Goal: Task Accomplishment & Management: Manage account settings

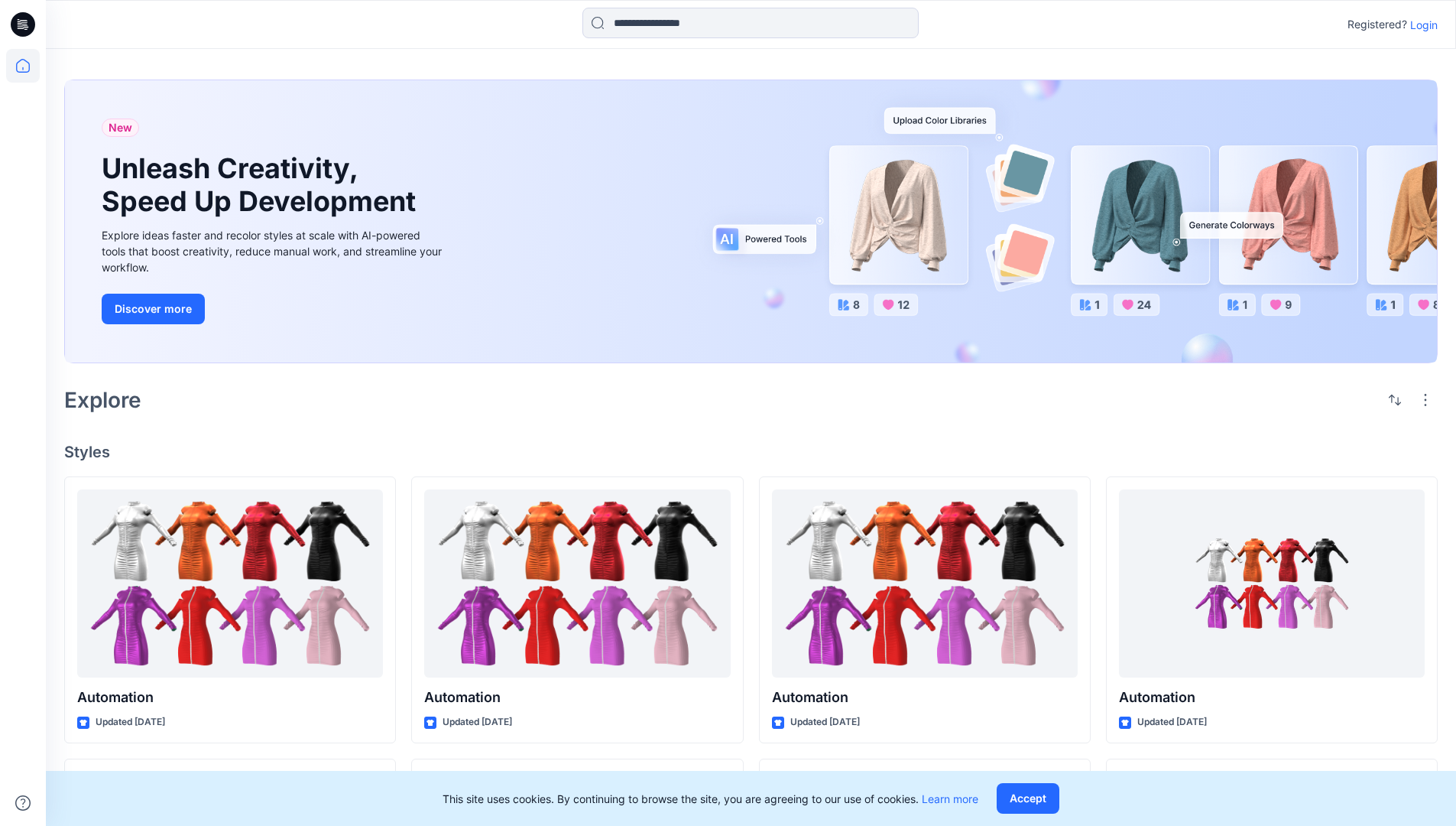
click at [1420, 25] on p "Login" at bounding box center [1424, 25] width 27 height 16
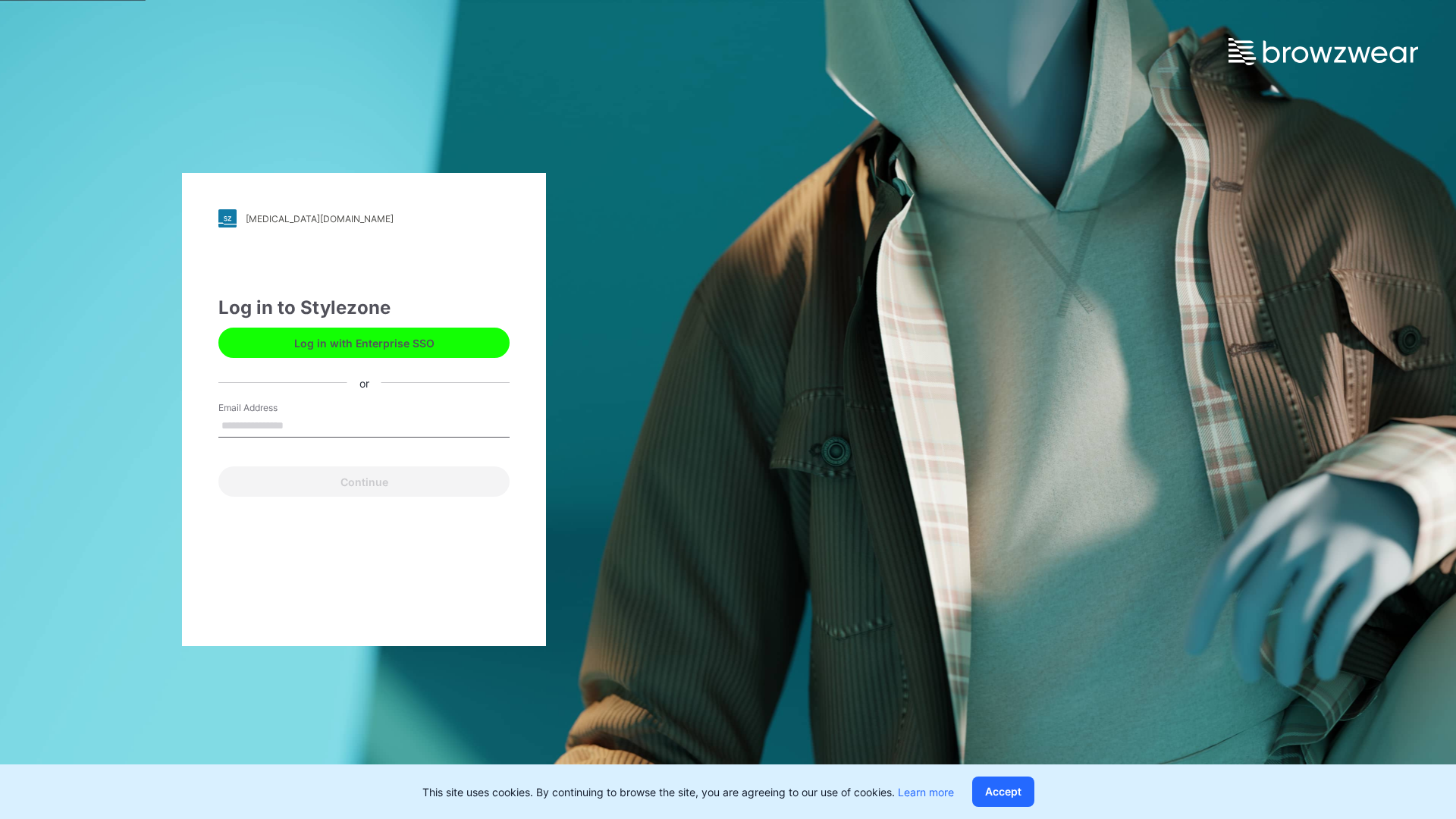
click at [300, 425] on input "Email Address" at bounding box center [364, 425] width 291 height 23
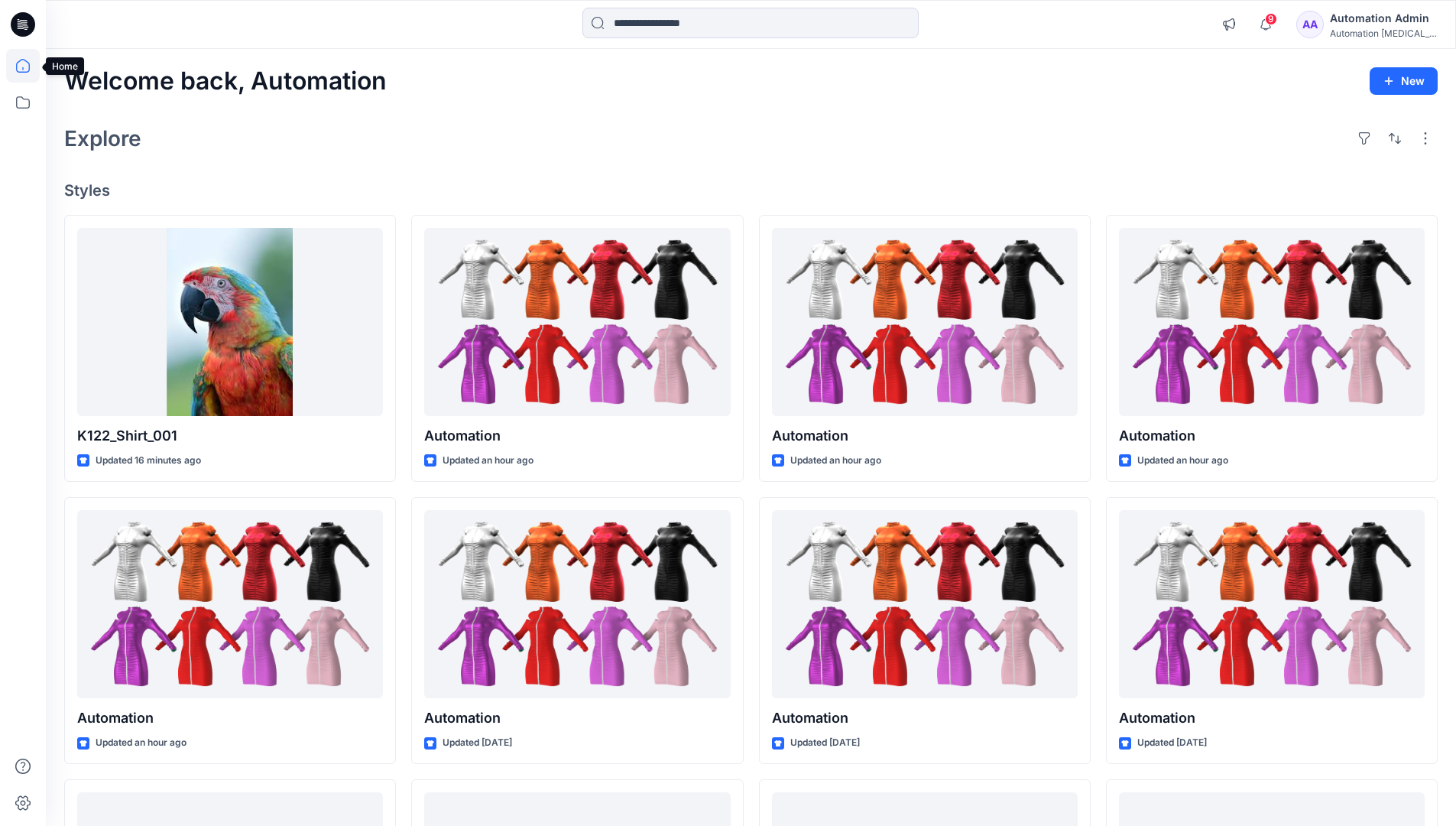
click at [29, 66] on icon at bounding box center [22, 65] width 14 height 14
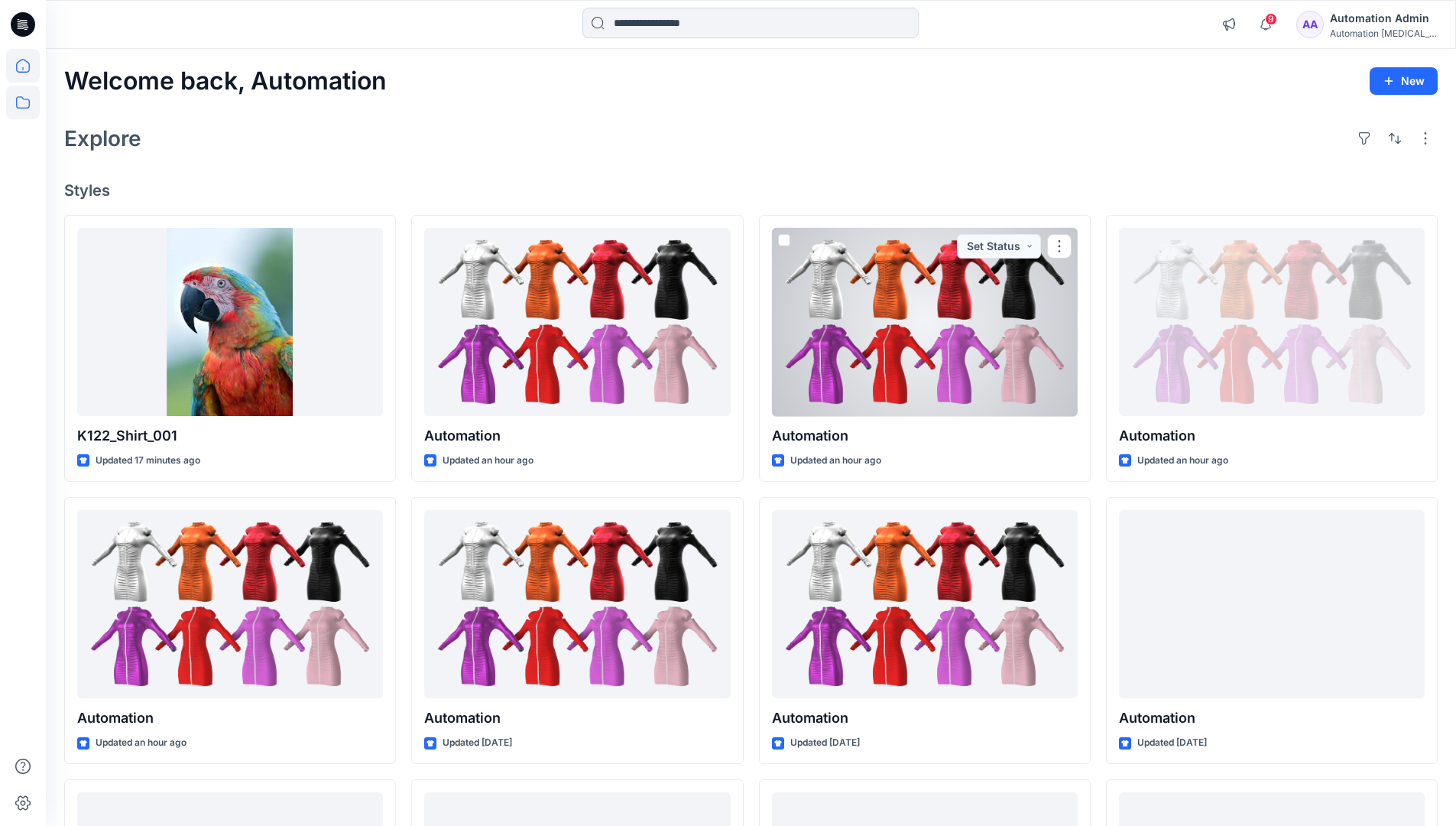
click at [26, 100] on icon at bounding box center [23, 103] width 34 height 34
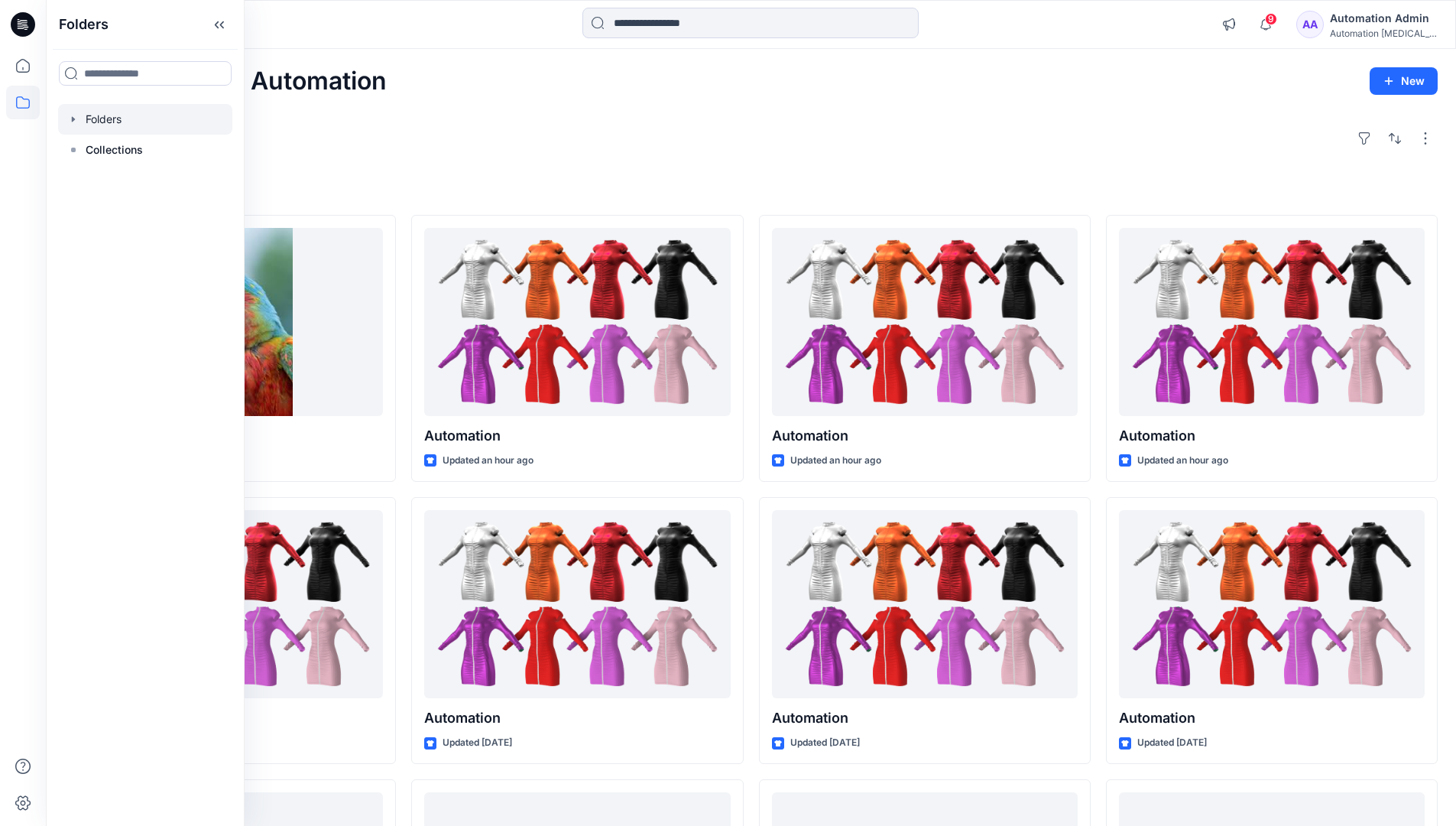
click at [112, 125] on div at bounding box center [144, 119] width 174 height 30
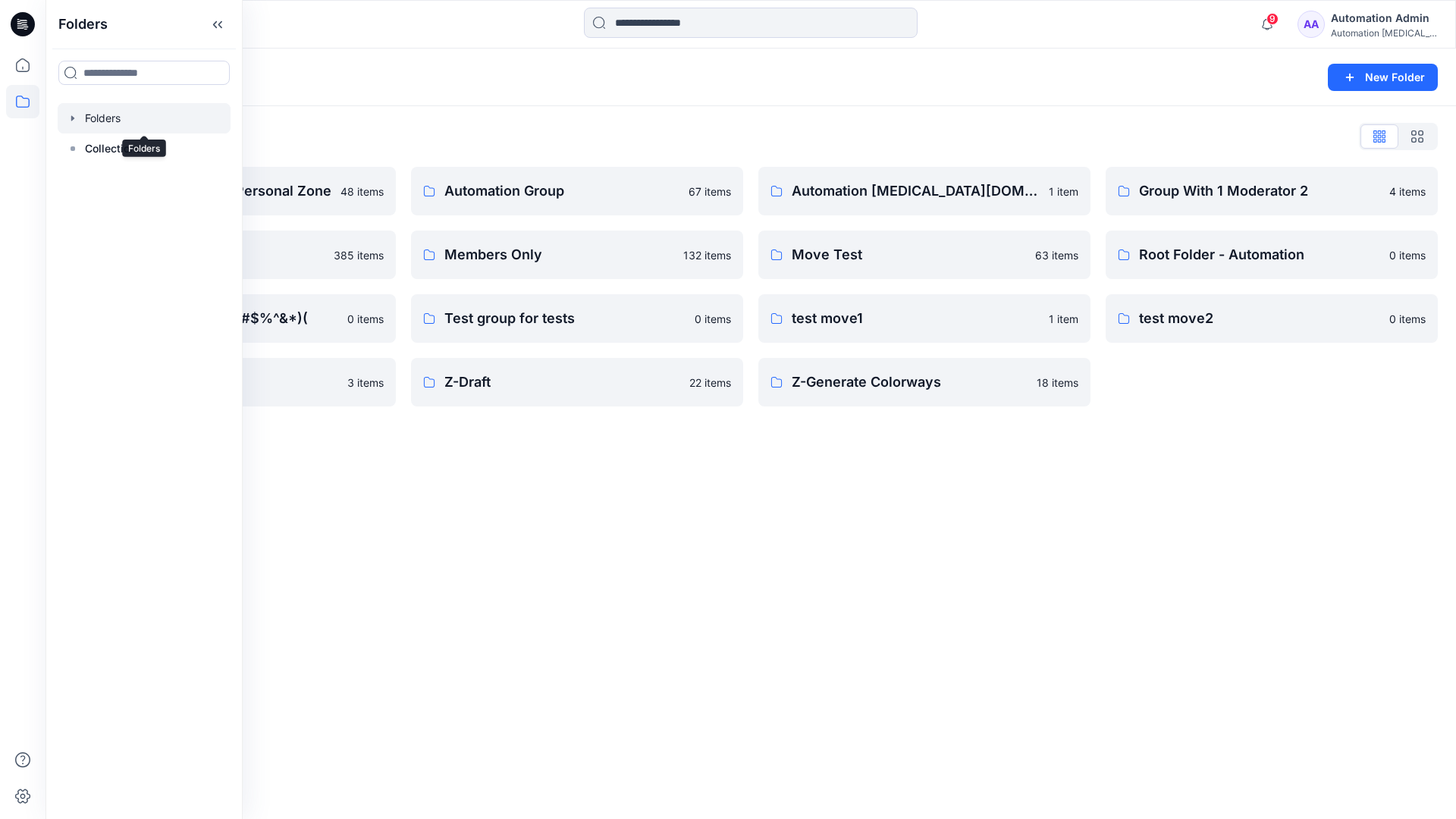
click at [633, 465] on div "Folders New Folder Folders List Automation Admin's Personal Zone 48 items membe…" at bounding box center [750, 433] width 1411 height 770
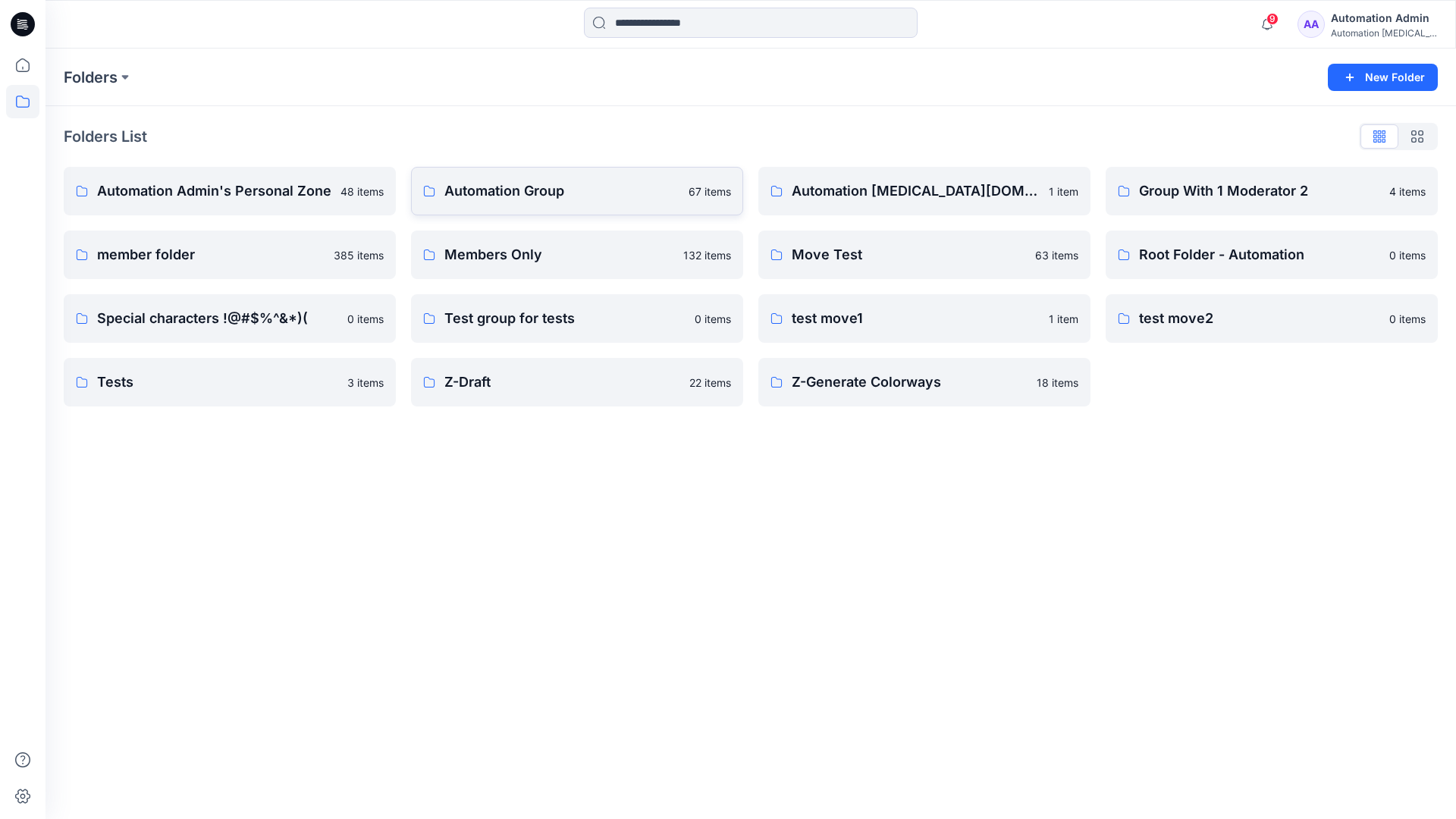
click at [532, 189] on p "Automation Group" at bounding box center [563, 191] width 236 height 21
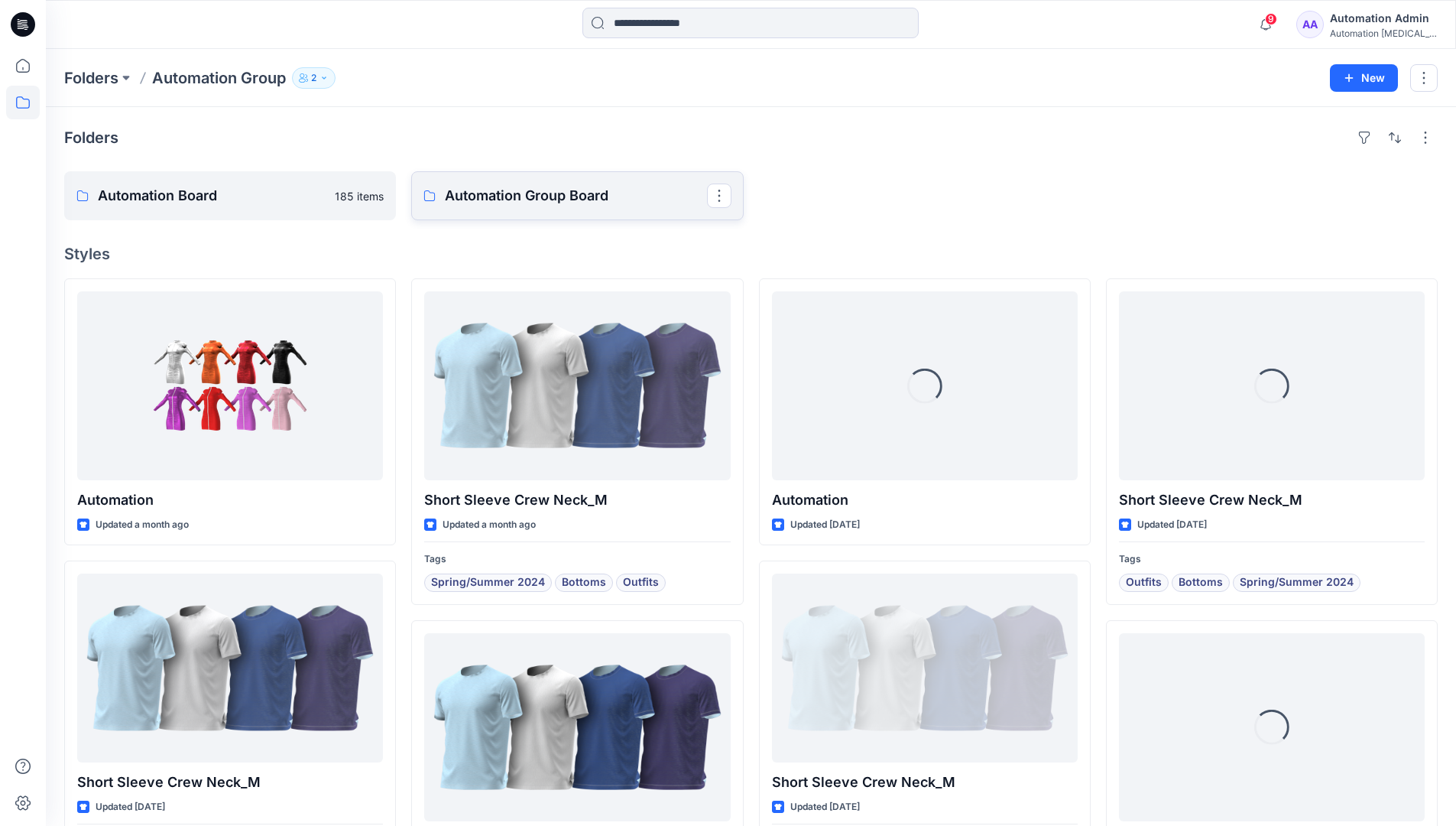
click at [560, 209] on link "Automation Group Board" at bounding box center [577, 196] width 332 height 49
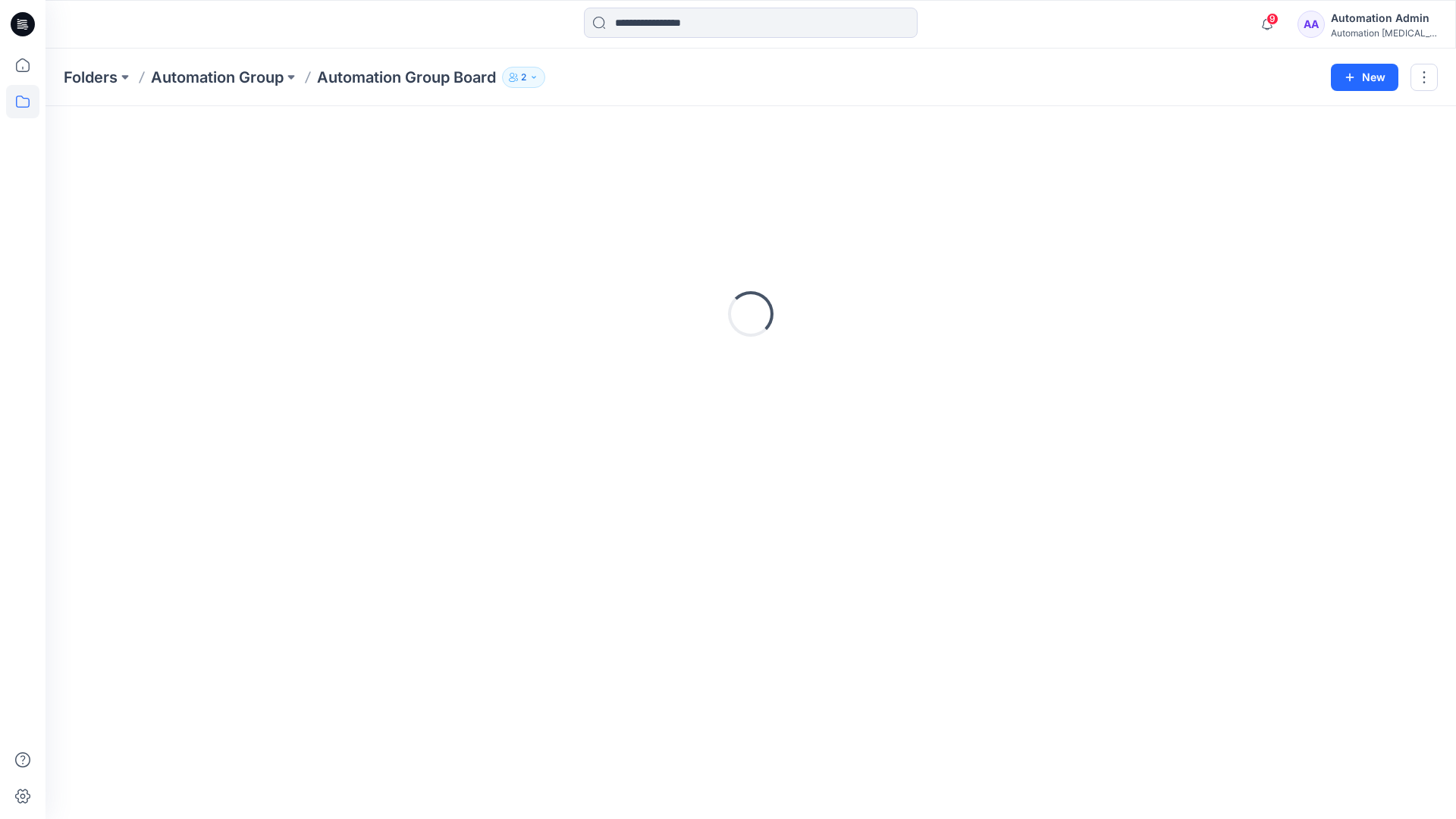
click at [21, 99] on icon at bounding box center [23, 102] width 33 height 33
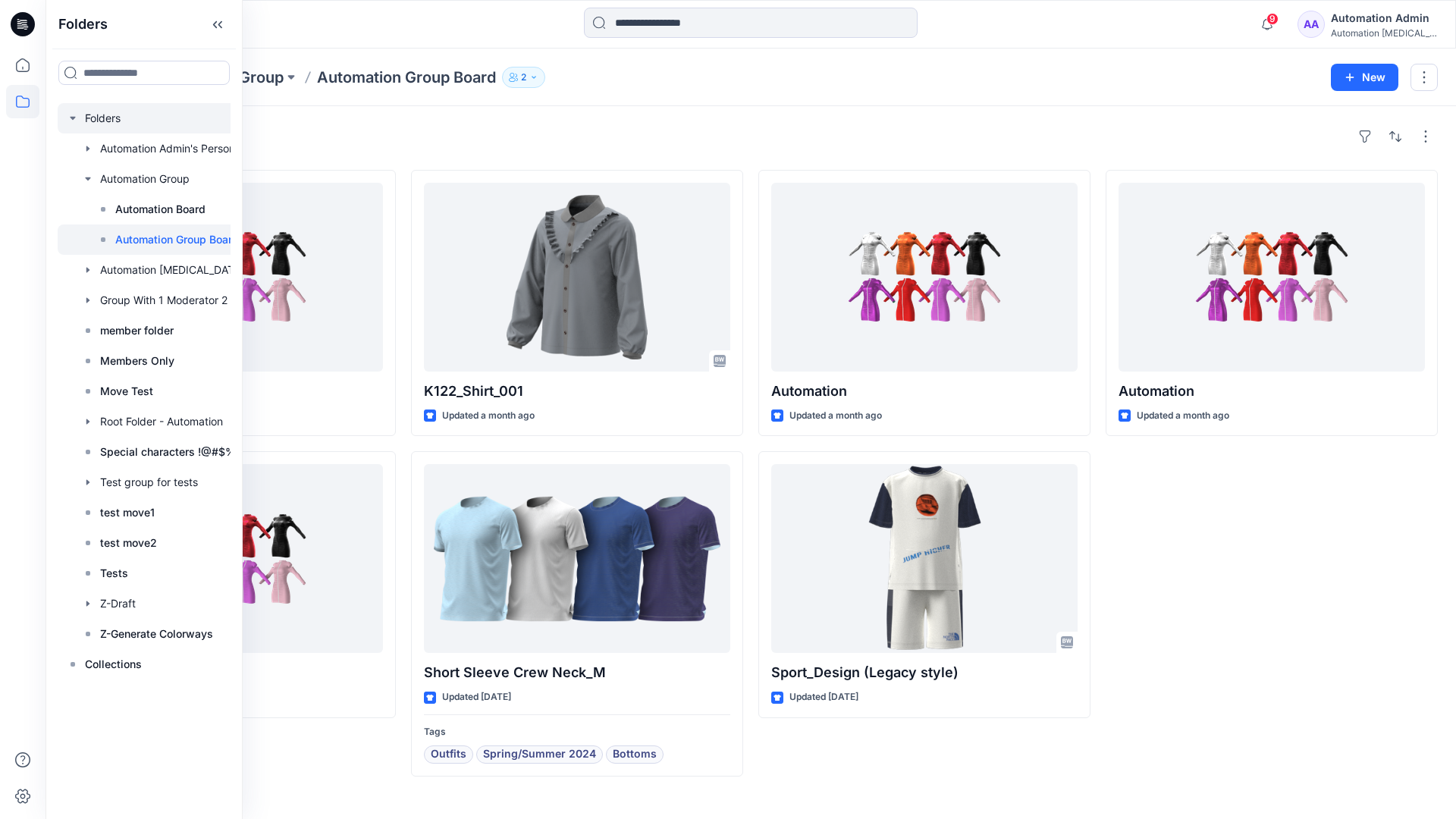
click at [91, 117] on div at bounding box center [163, 118] width 212 height 30
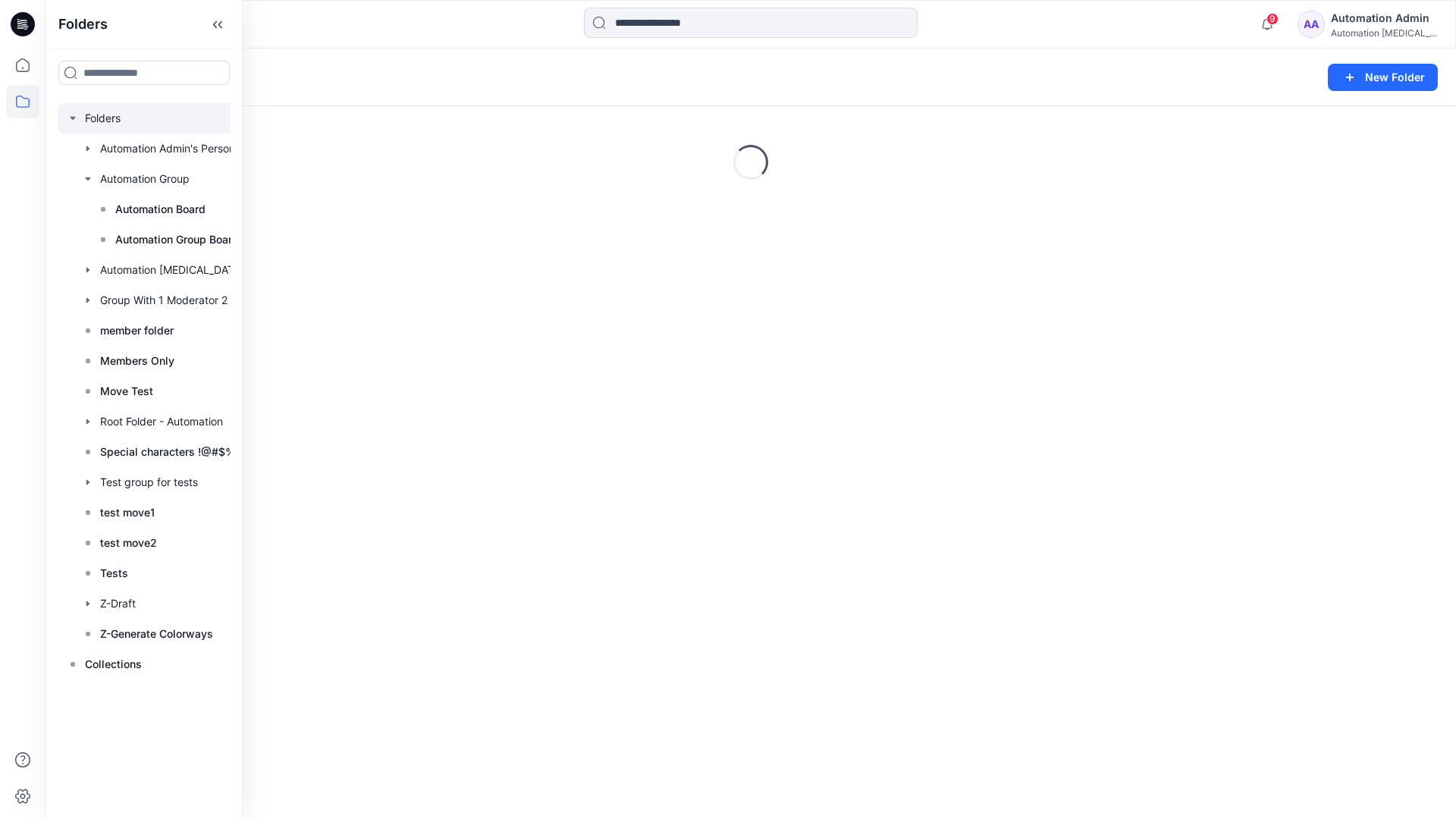
click at [73, 116] on icon "button" at bounding box center [72, 118] width 12 height 12
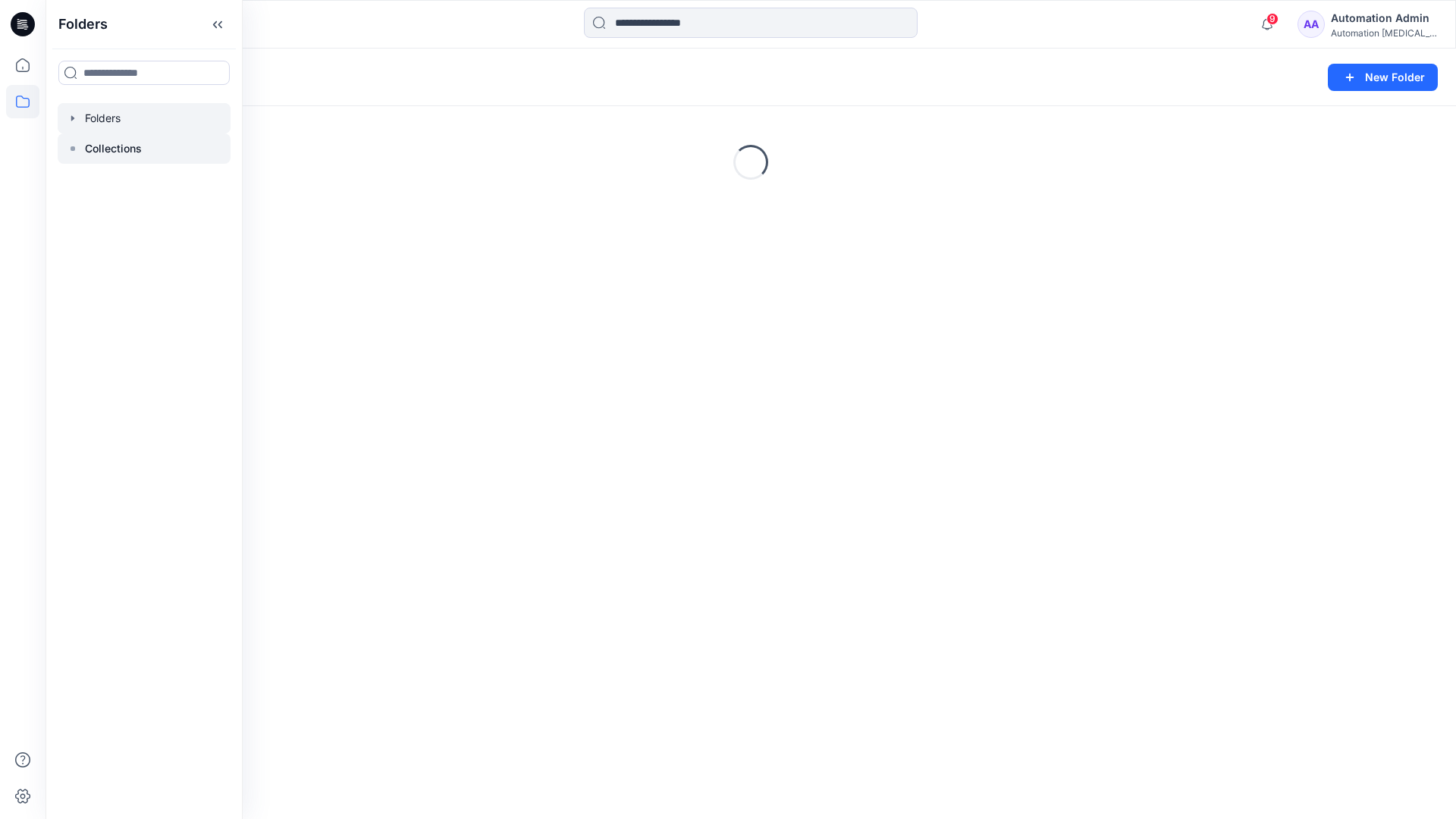
click at [99, 146] on p "Collections" at bounding box center [114, 148] width 57 height 18
click at [1345, 80] on button "New Collection" at bounding box center [1373, 77] width 130 height 27
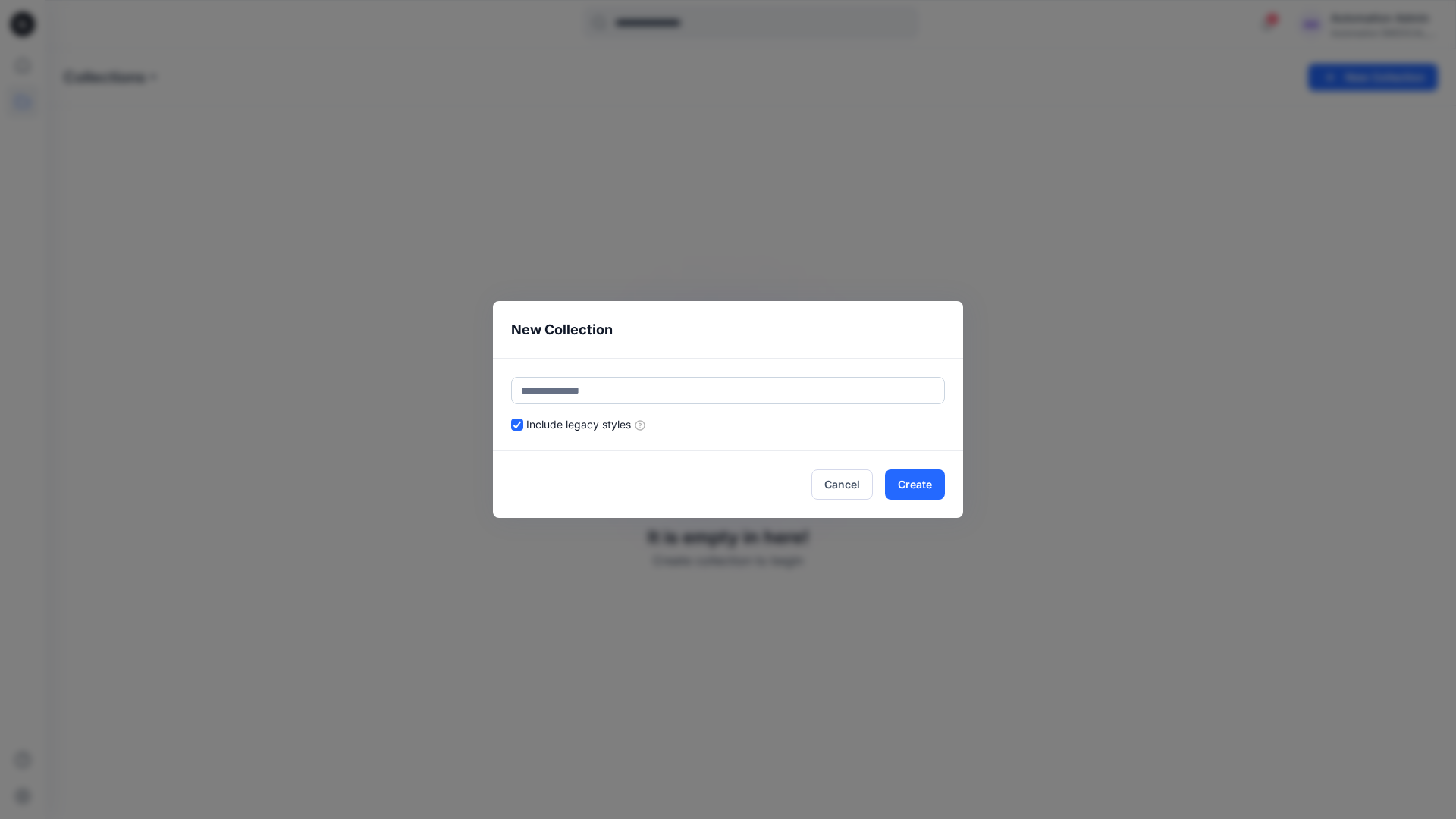
click at [681, 380] on input "text" at bounding box center [728, 390] width 434 height 27
type input "**********"
click at [925, 487] on button "Create" at bounding box center [915, 484] width 60 height 30
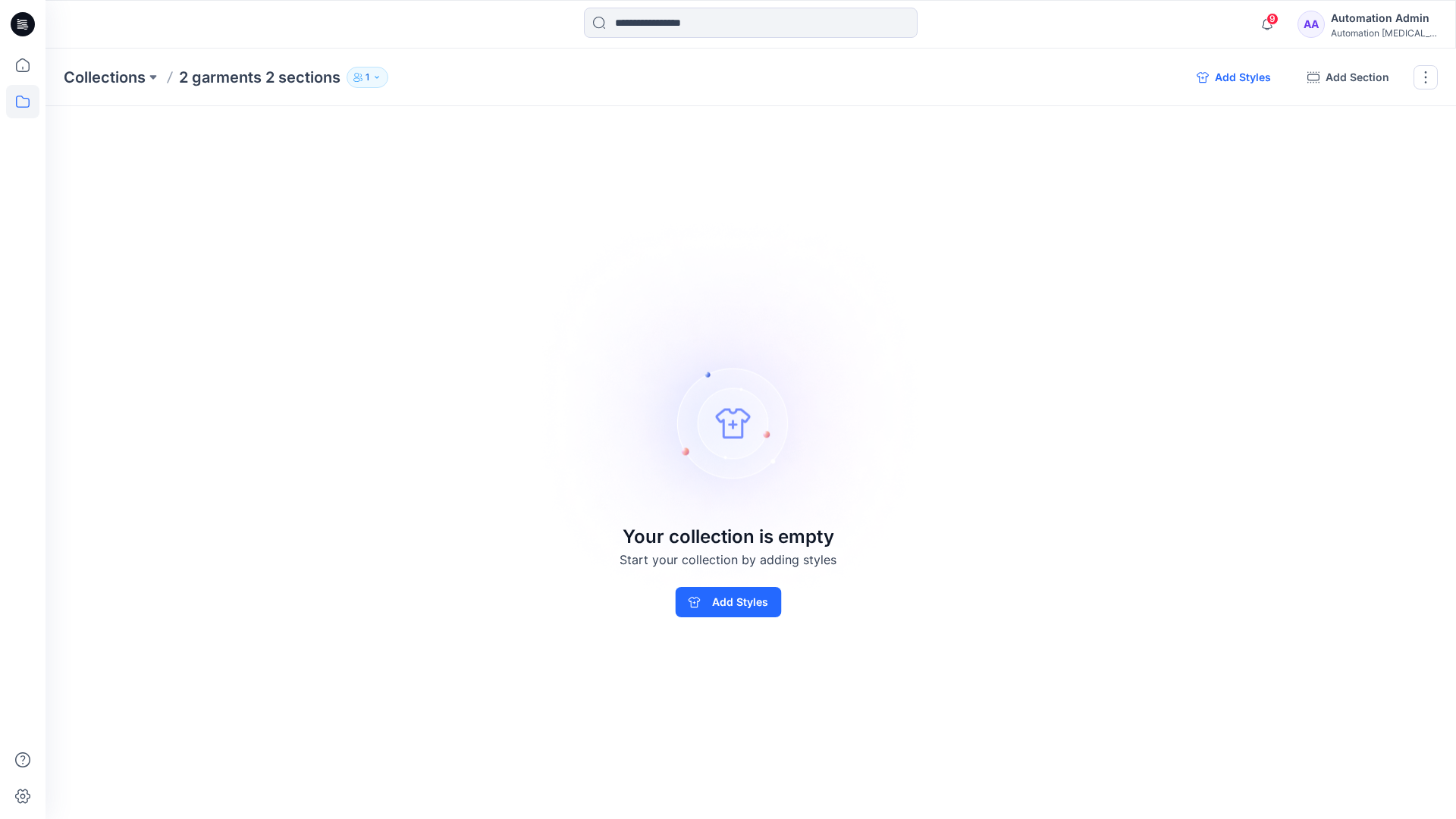
click at [1229, 80] on button "Add Styles" at bounding box center [1234, 77] width 99 height 25
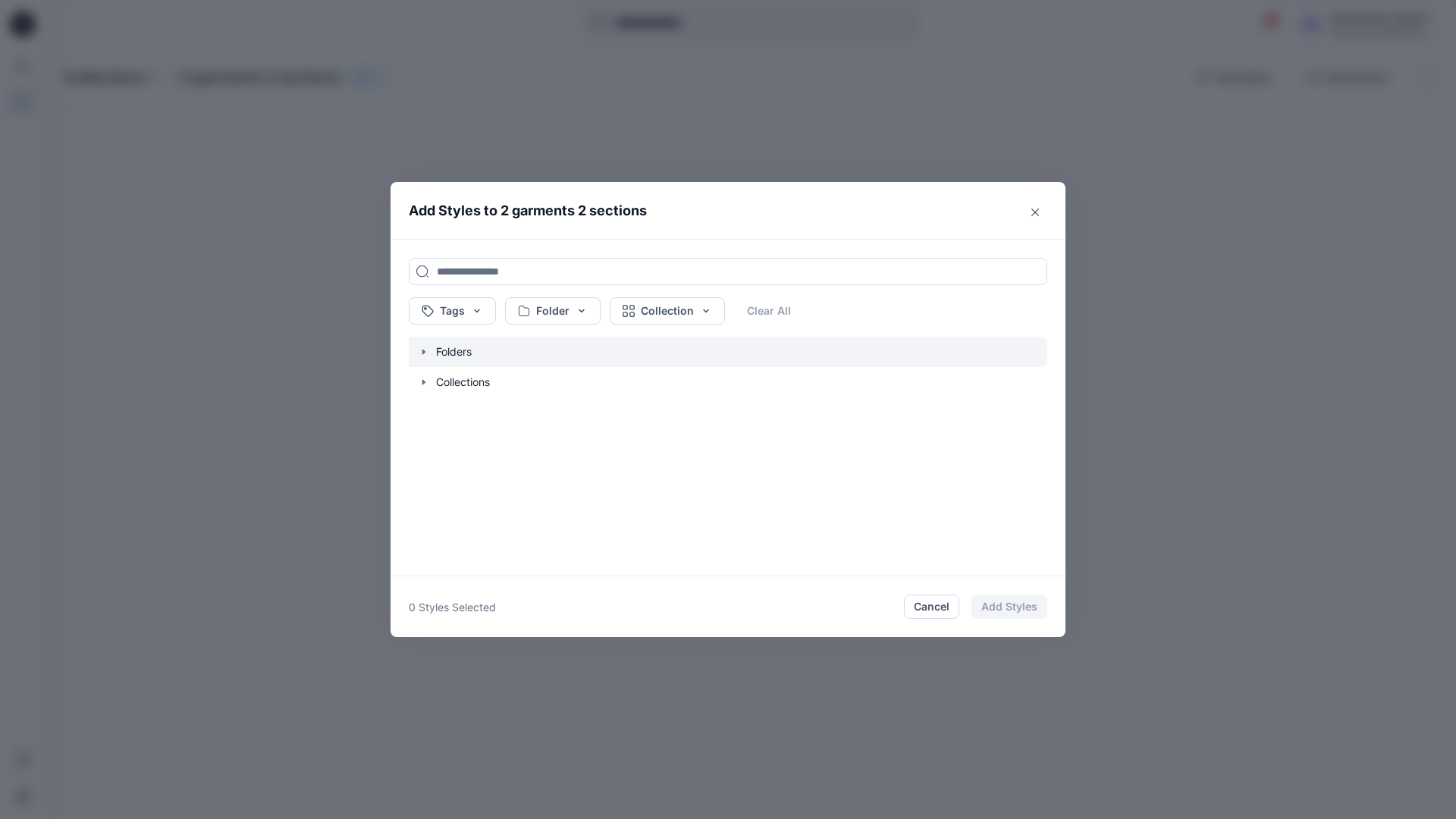
click at [423, 352] on icon "button" at bounding box center [424, 351] width 3 height 6
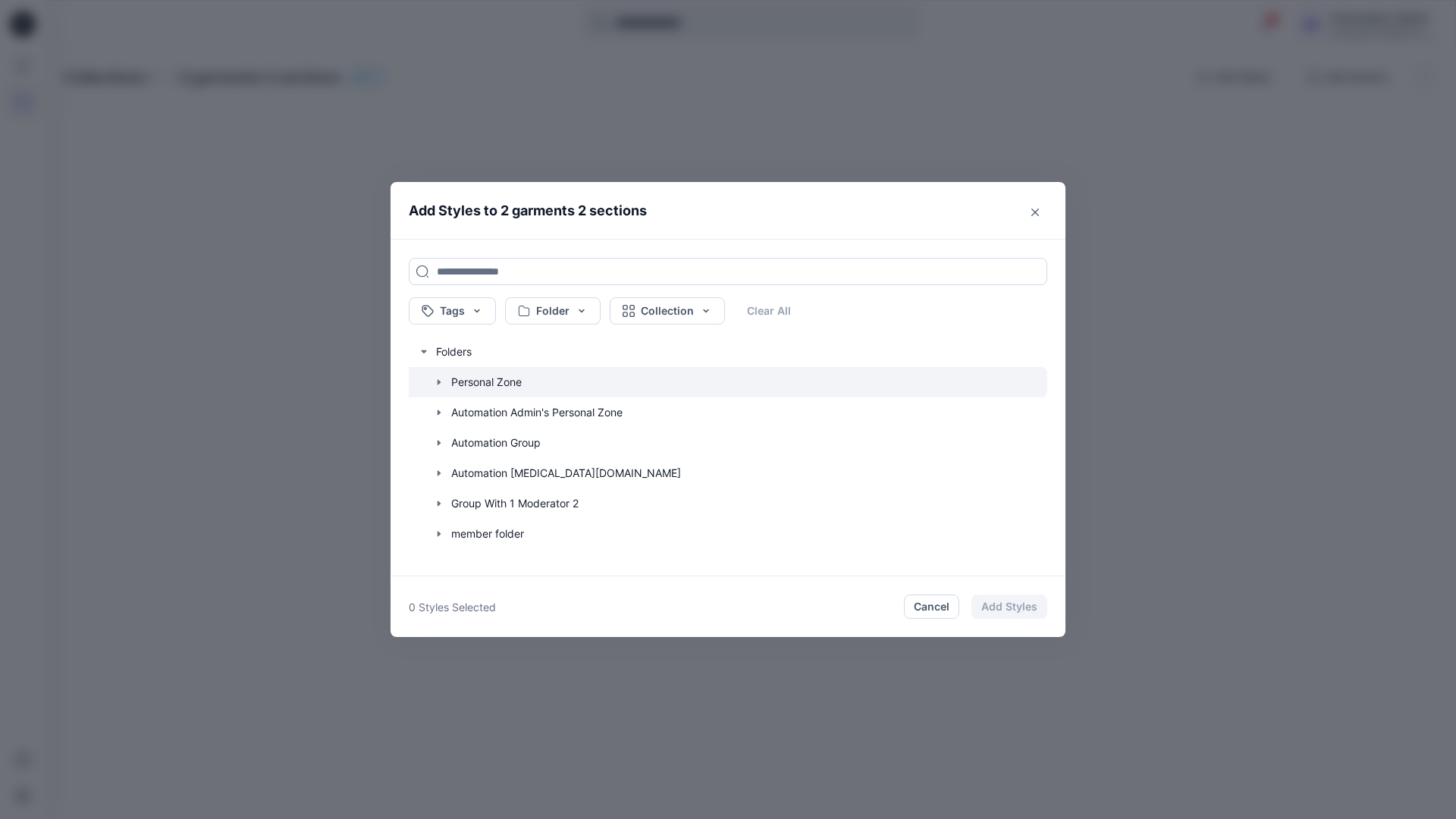
click at [437, 380] on icon "button" at bounding box center [438, 382] width 12 height 12
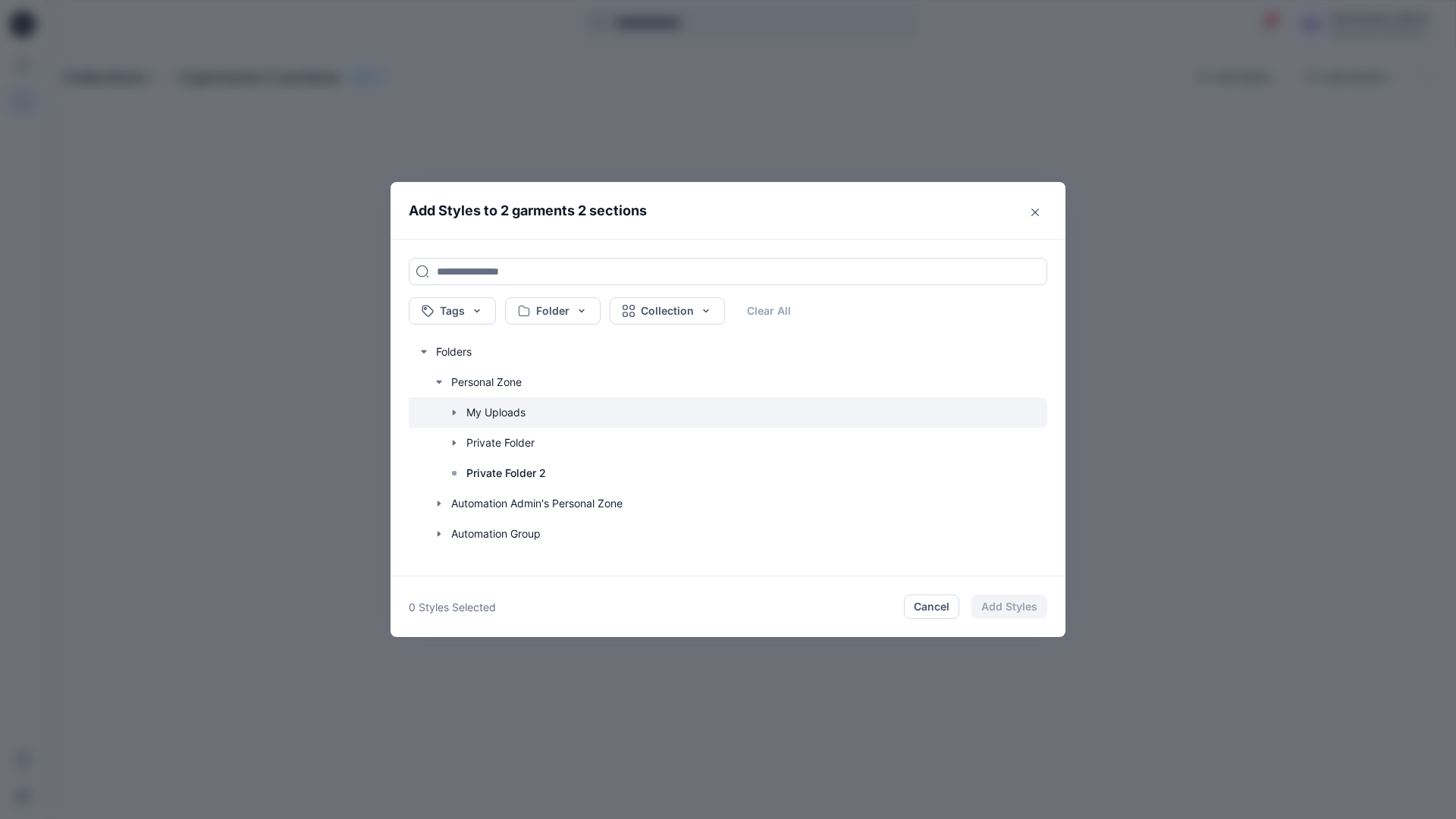
click at [454, 410] on icon "button" at bounding box center [454, 412] width 12 height 12
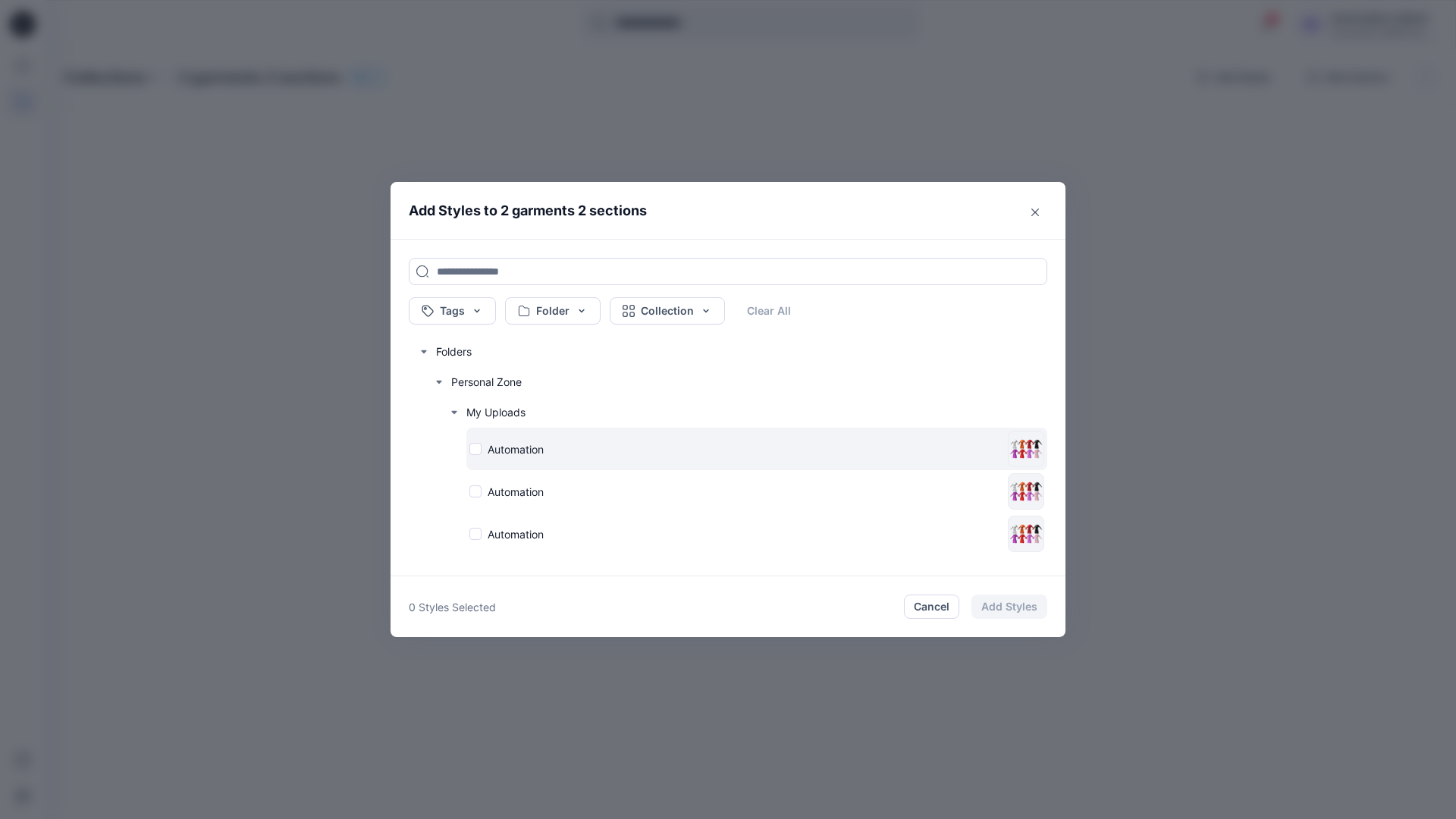
click at [476, 448] on div "Automation" at bounding box center [735, 449] width 532 height 16
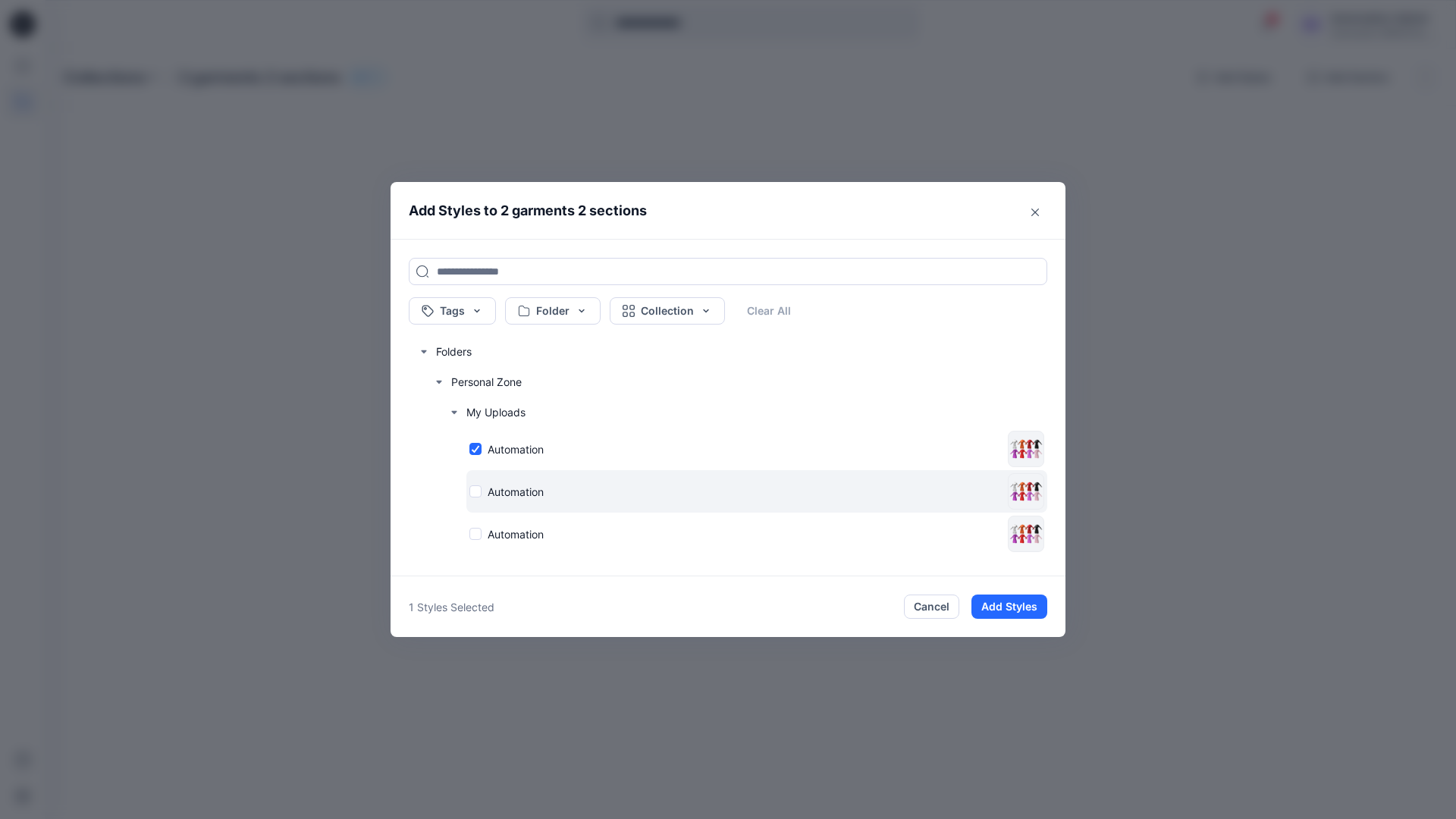
click at [477, 491] on div "Automation" at bounding box center [735, 491] width 532 height 16
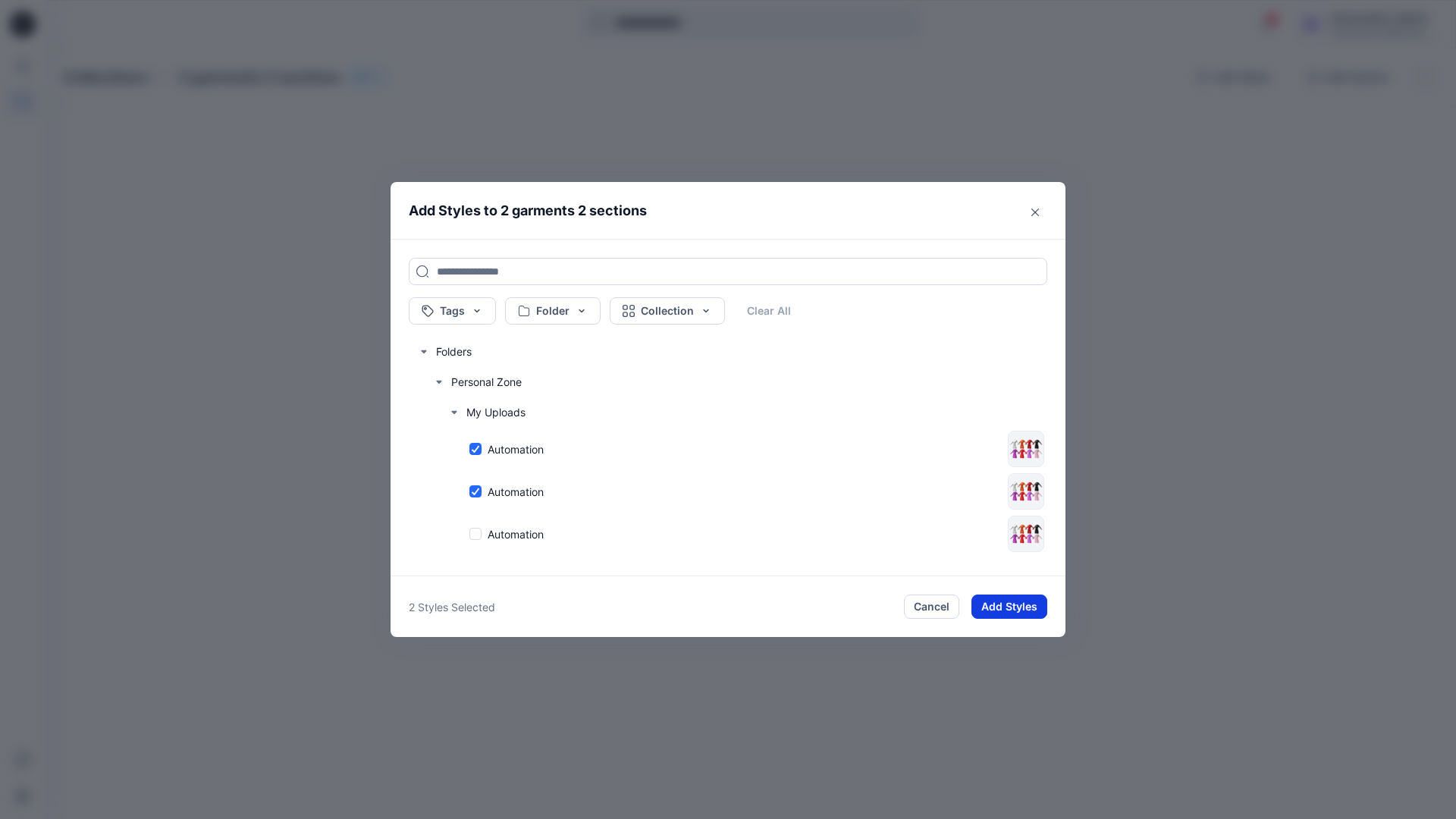
click at [1022, 602] on button "Add Styles" at bounding box center [1009, 606] width 76 height 25
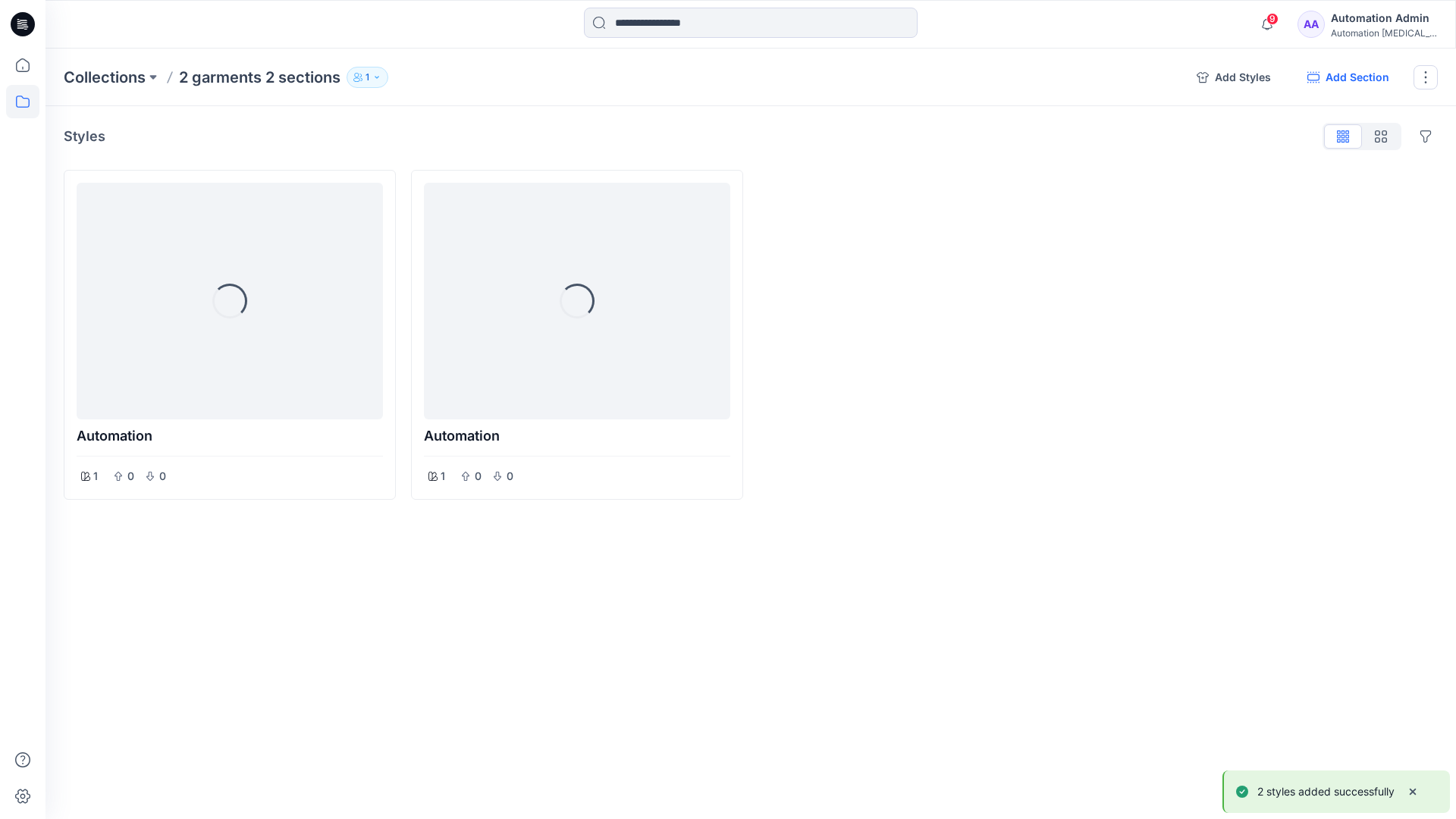
click at [1365, 78] on button "Add Section" at bounding box center [1348, 77] width 106 height 25
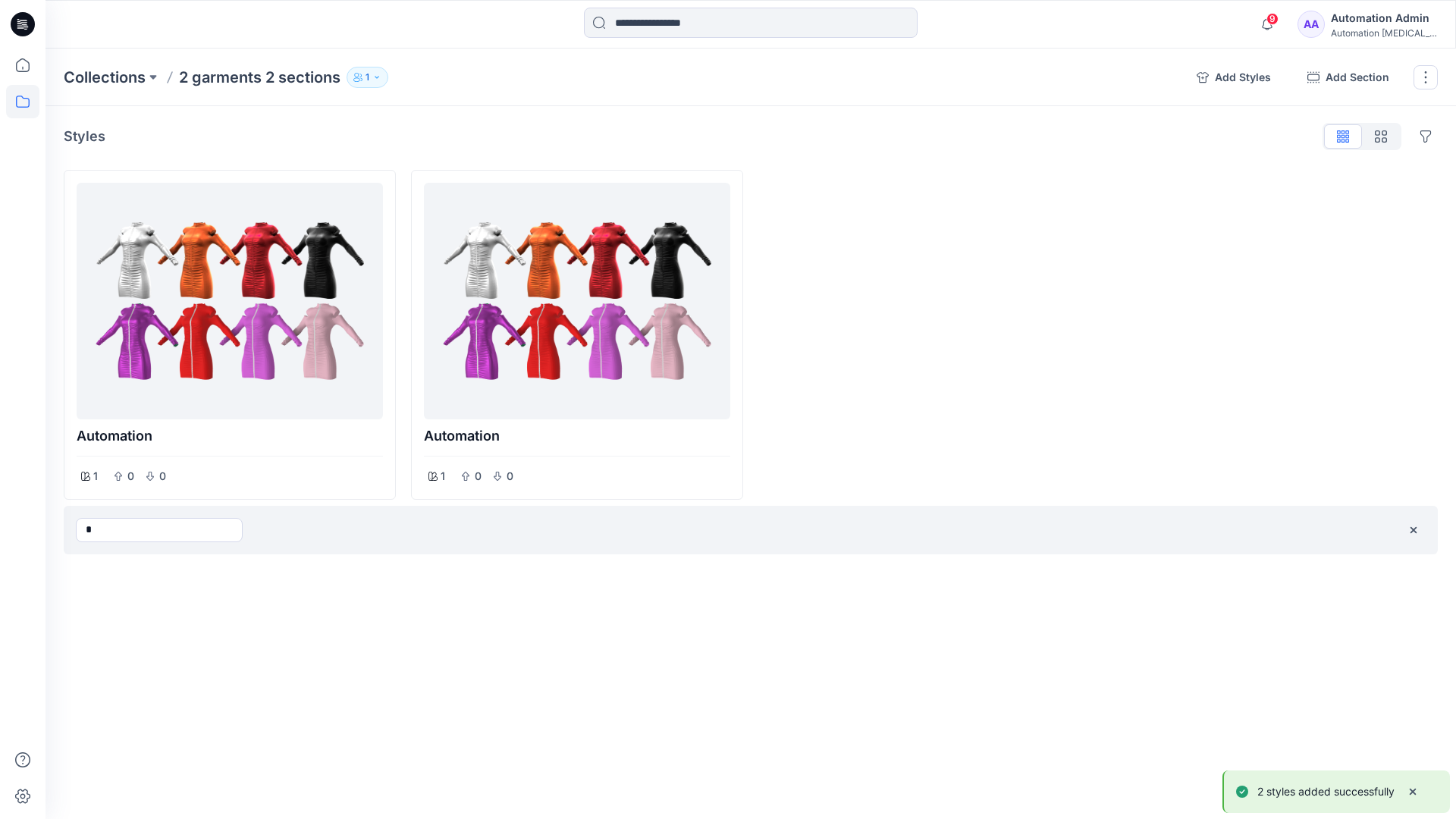
type input "*"
click at [868, 598] on div "Collections 2 garments 2 sections 1 Add Styles Add Section Rename Collection Cl…" at bounding box center [750, 433] width 1411 height 770
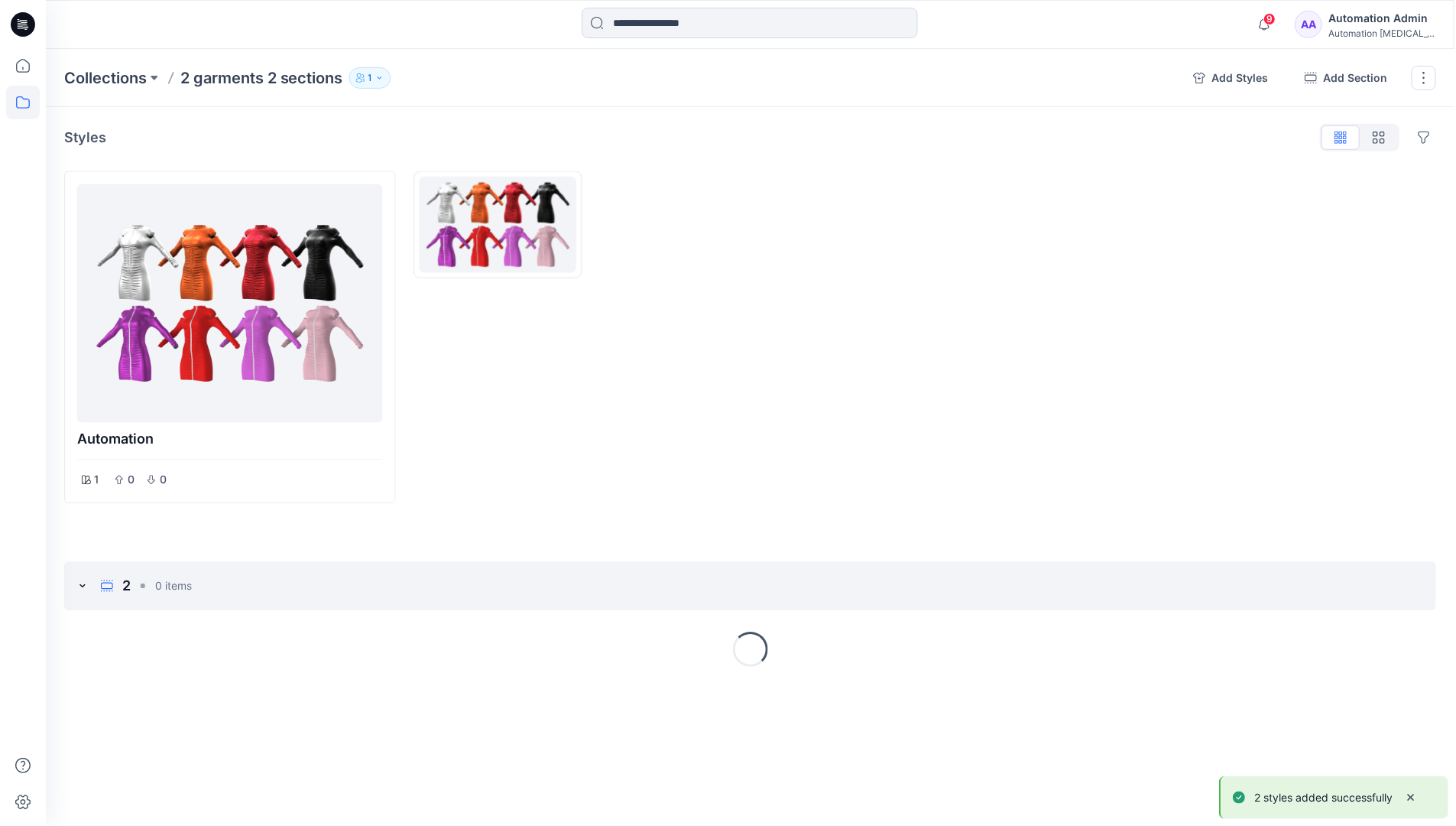
drag, startPoint x: 875, startPoint y: 603, endPoint x: 389, endPoint y: 621, distance: 486.3
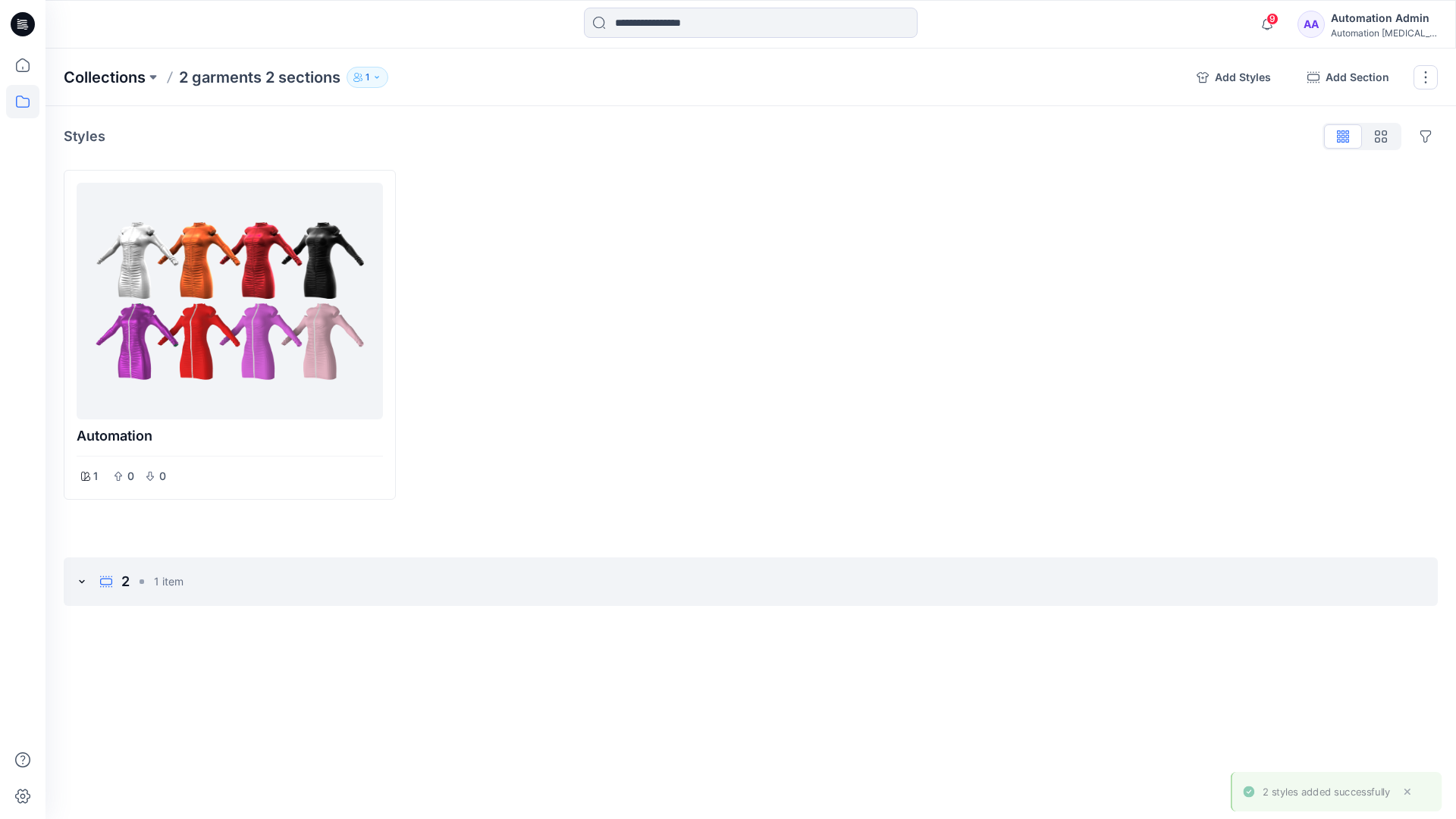
click at [121, 72] on p "Collections" at bounding box center [104, 77] width 82 height 21
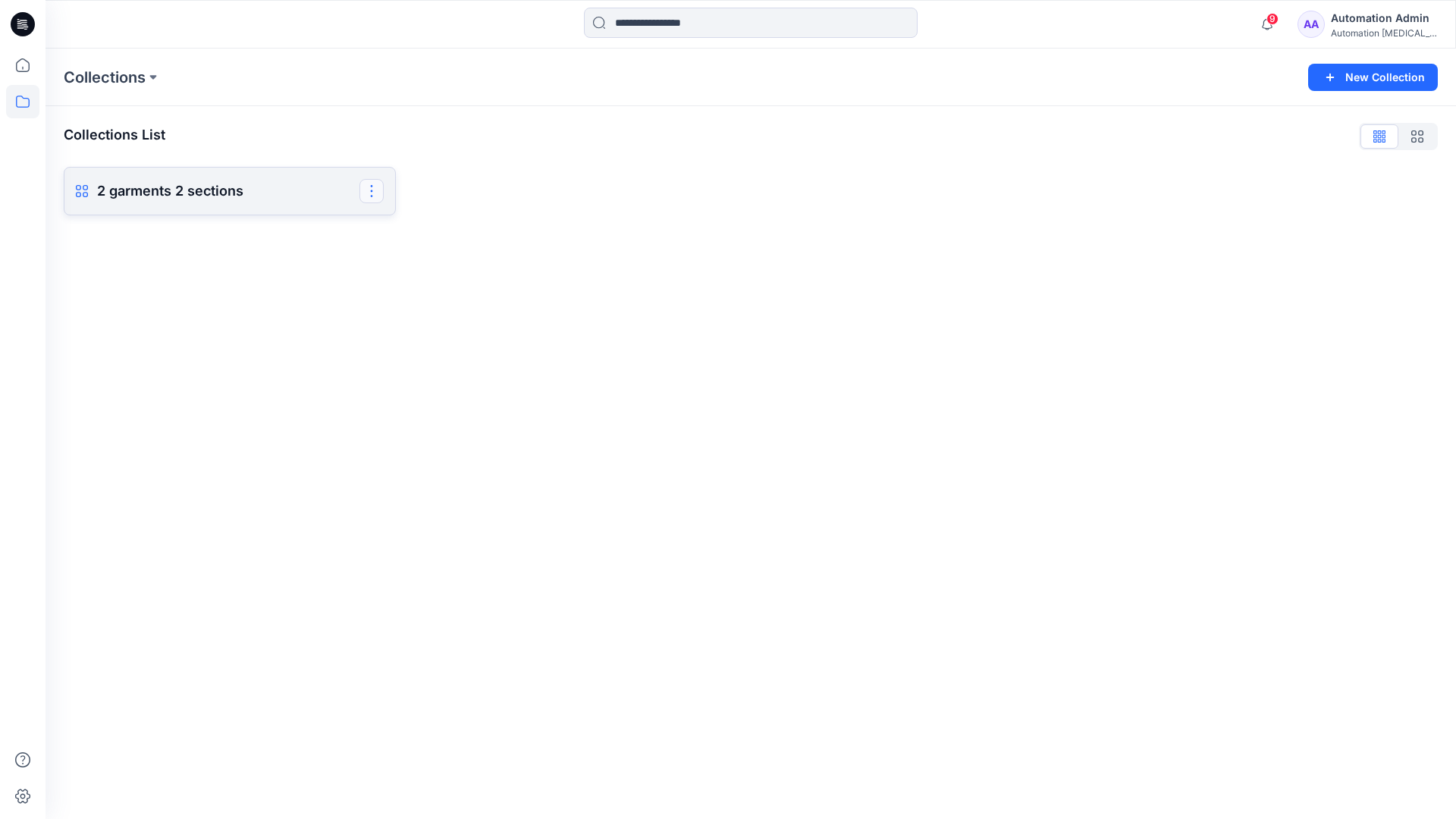
click at [379, 197] on button "button" at bounding box center [372, 191] width 25 height 25
click at [294, 330] on button "Delete Collection" at bounding box center [299, 330] width 164 height 28
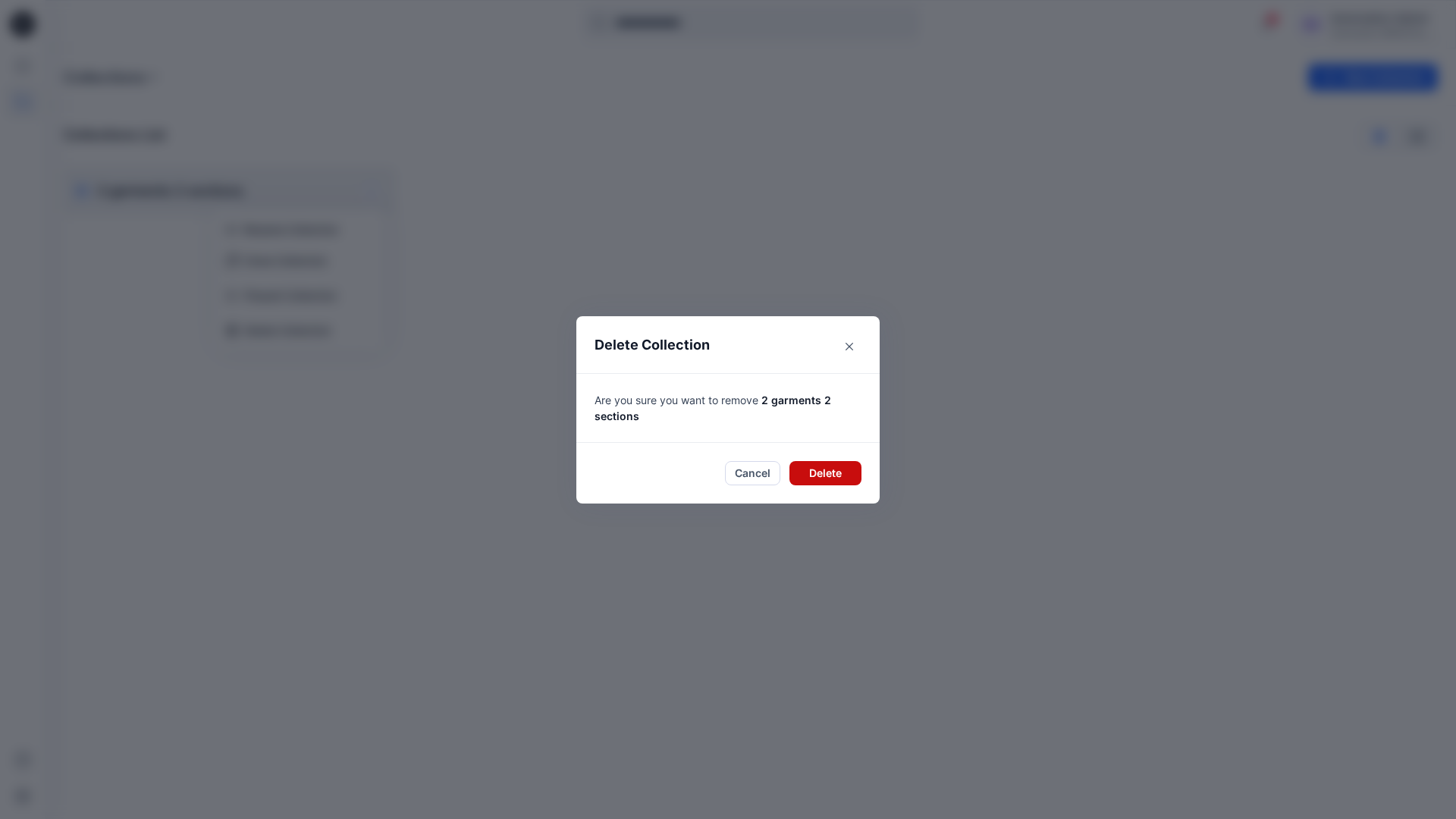
click at [827, 472] on button "Delete" at bounding box center [825, 473] width 72 height 25
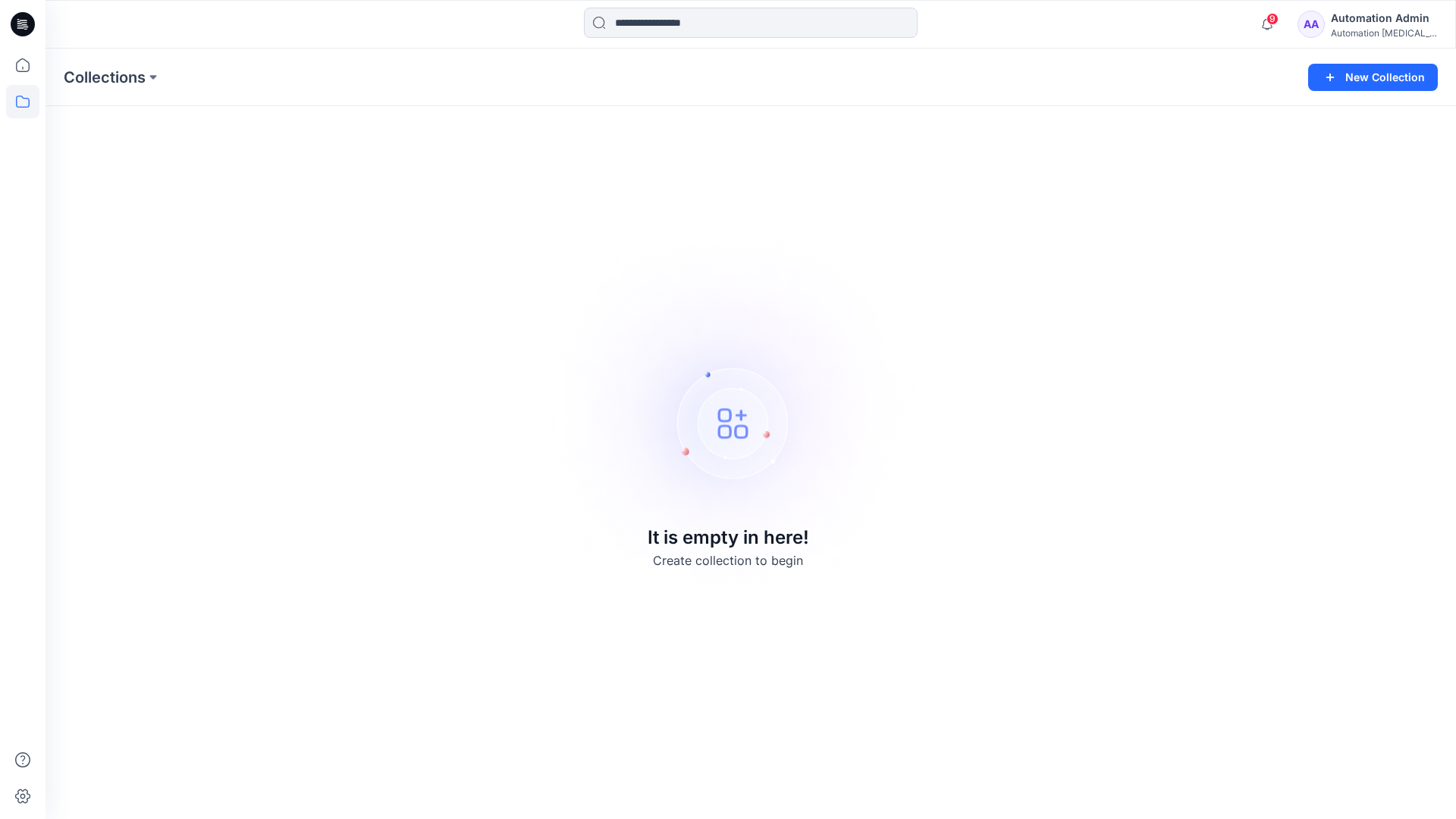
click at [1388, 29] on div "Automation [MEDICAL_DATA]..." at bounding box center [1384, 33] width 106 height 11
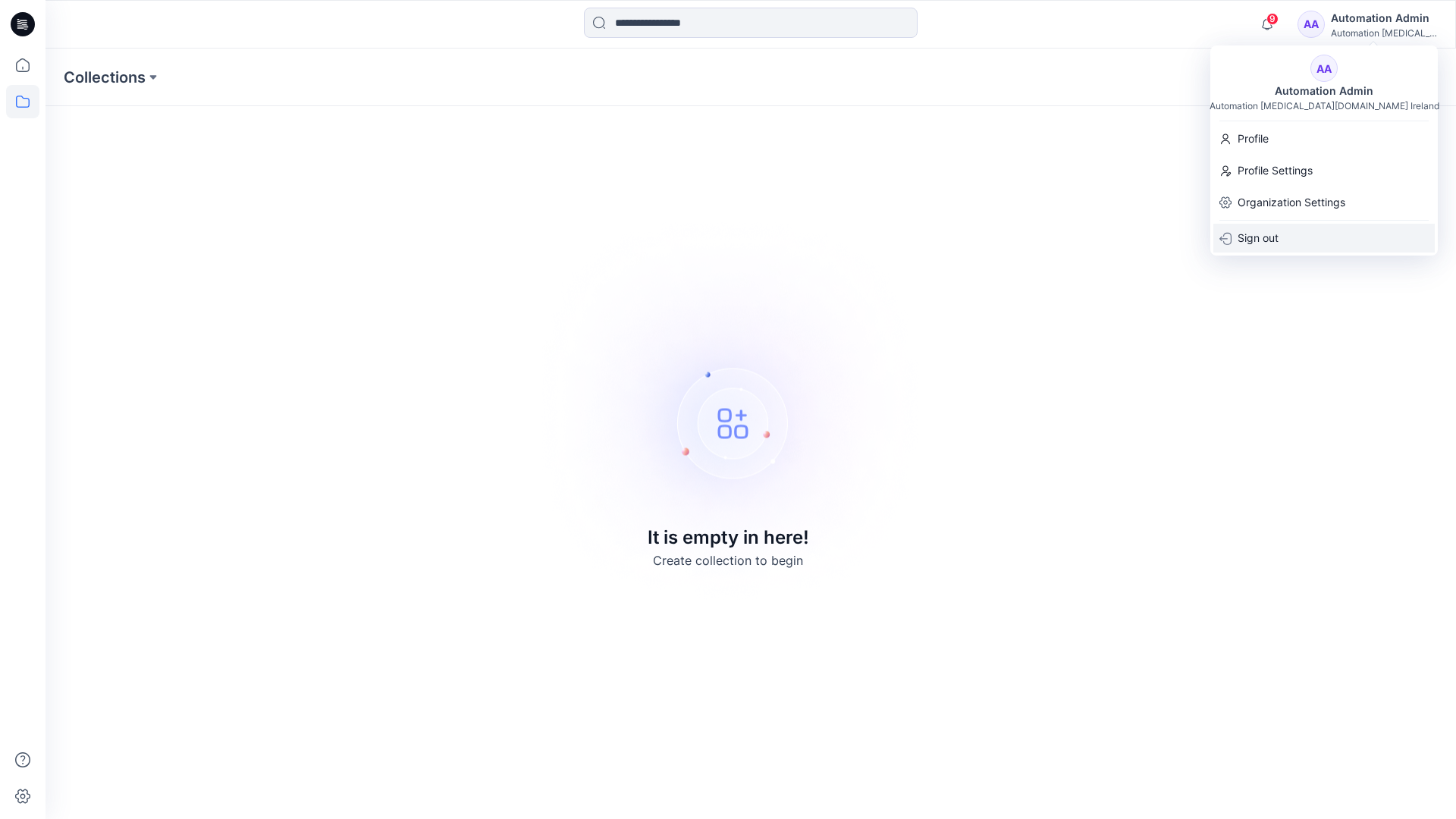
click at [1307, 244] on div "Sign out" at bounding box center [1324, 238] width 221 height 29
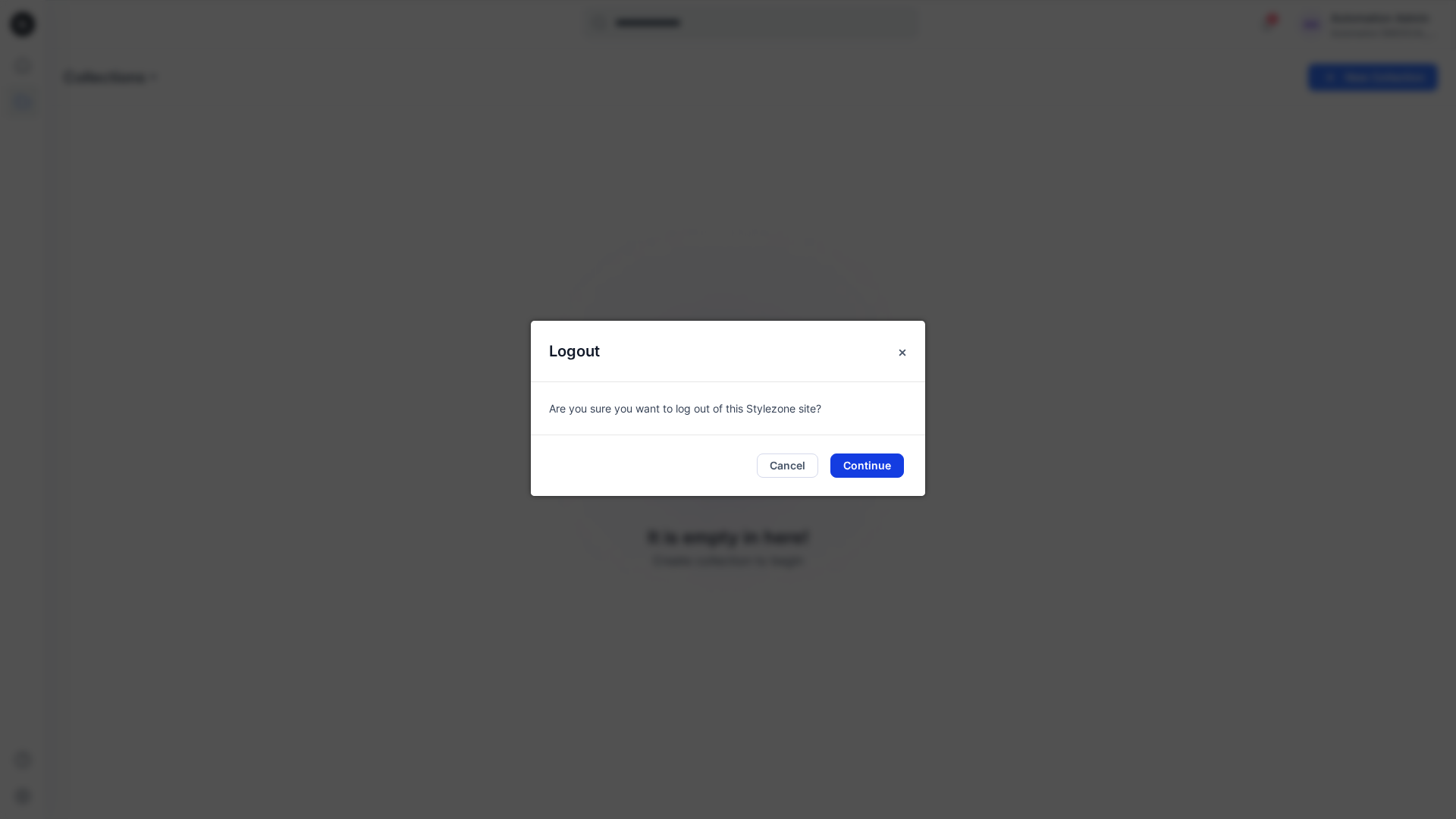
click at [875, 464] on button "Continue" at bounding box center [867, 465] width 73 height 25
